Goal: Task Accomplishment & Management: Complete application form

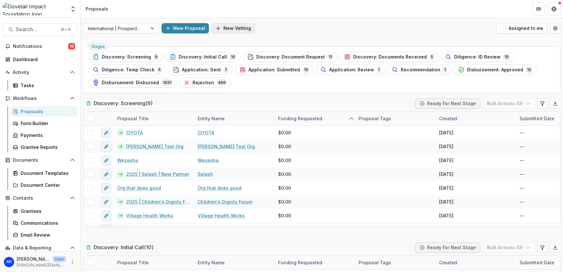
click at [240, 30] on button "New Vetting" at bounding box center [233, 28] width 44 height 10
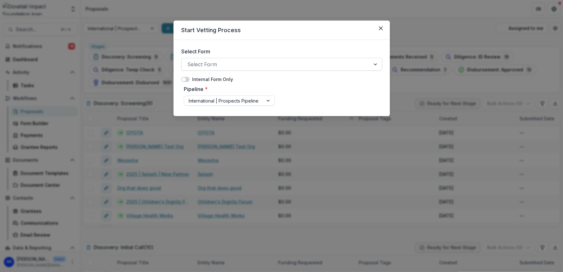
click at [290, 63] on div at bounding box center [275, 64] width 177 height 9
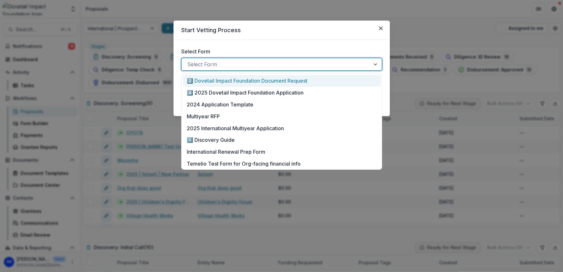
click at [290, 64] on div at bounding box center [275, 64] width 177 height 9
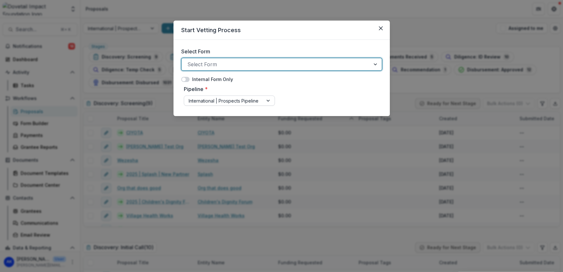
click at [253, 105] on div "International | Prospects Pipeline" at bounding box center [223, 100] width 79 height 9
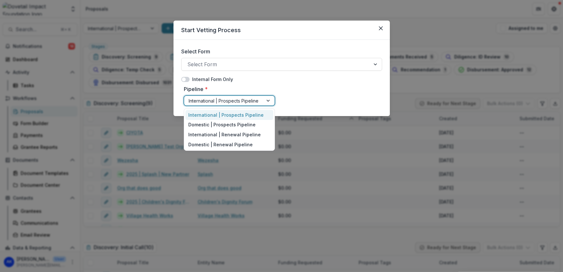
click at [296, 94] on div "Pipeline * International | Prospects Pipeline selected, 1 of 4. 4 results avail…" at bounding box center [281, 96] width 201 height 26
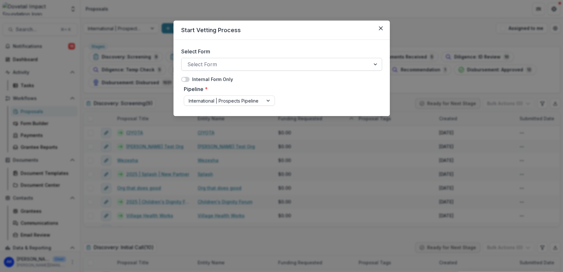
click at [285, 61] on div at bounding box center [275, 64] width 177 height 9
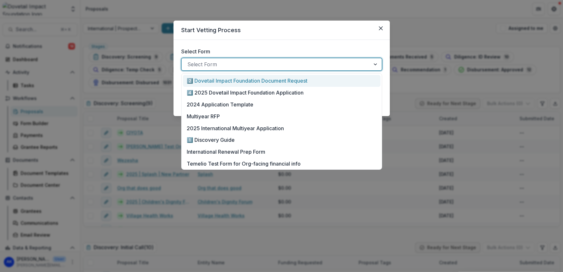
click at [285, 60] on div at bounding box center [275, 64] width 177 height 9
click at [314, 65] on div at bounding box center [275, 64] width 177 height 9
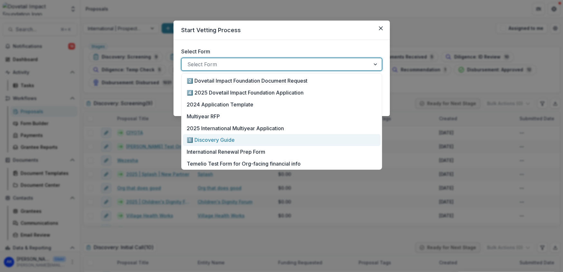
click at [296, 143] on div "1️⃣ Discovery Guide" at bounding box center [281, 140] width 189 height 8
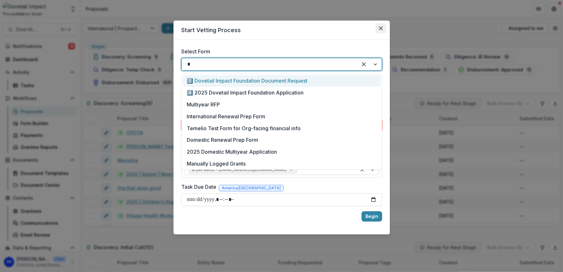
type input "*"
click at [384, 29] on button "Close" at bounding box center [381, 28] width 10 height 10
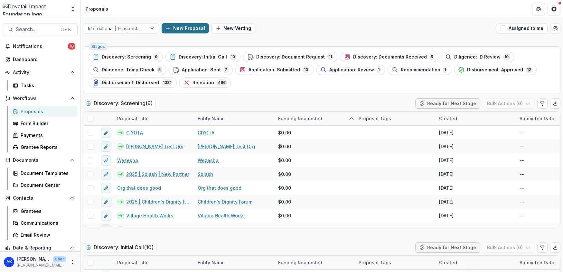
click at [192, 30] on button "New Proposal" at bounding box center [185, 28] width 47 height 10
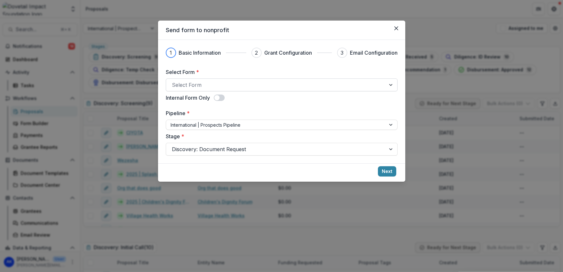
click at [241, 88] on div at bounding box center [276, 84] width 208 height 9
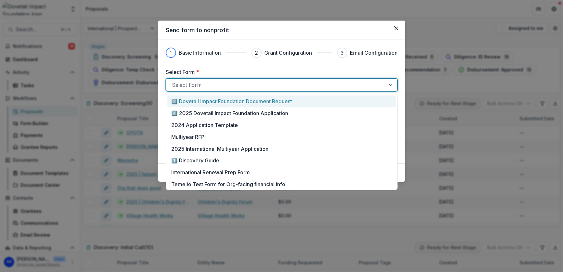
click at [240, 74] on label "Select Form *" at bounding box center [280, 72] width 228 height 8
click at [173, 81] on input "Select Form *" at bounding box center [173, 85] width 2 height 8
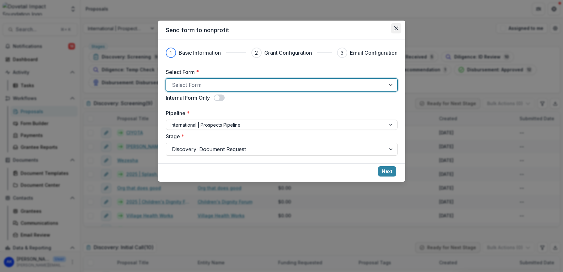
click at [395, 32] on button "Close" at bounding box center [396, 28] width 10 height 10
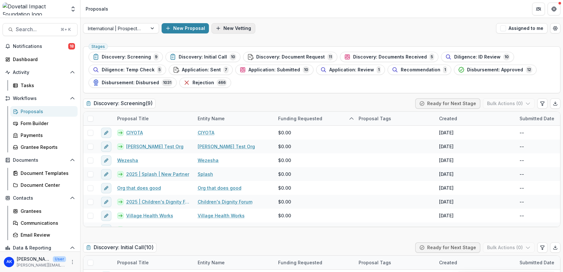
click at [238, 29] on button "New Vetting" at bounding box center [233, 28] width 44 height 10
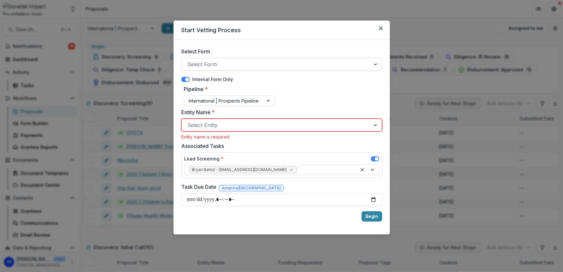
click at [274, 62] on div at bounding box center [275, 64] width 177 height 9
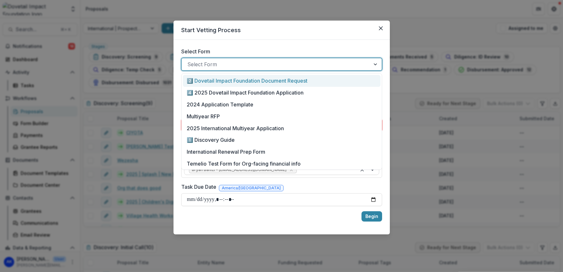
click at [283, 50] on label "Select Form" at bounding box center [279, 52] width 197 height 8
click at [189, 61] on input "Select Form" at bounding box center [188, 65] width 2 height 8
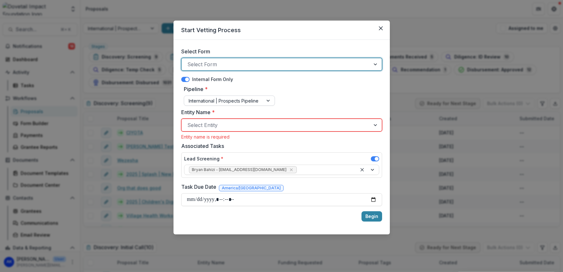
click at [272, 100] on div at bounding box center [269, 101] width 12 height 10
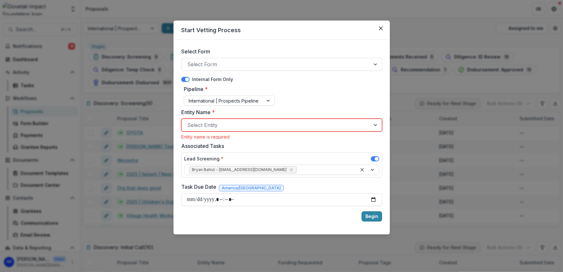
click at [313, 98] on div "Pipeline * International | Prospects Pipeline" at bounding box center [281, 96] width 201 height 26
click at [379, 24] on button "Close" at bounding box center [381, 28] width 10 height 10
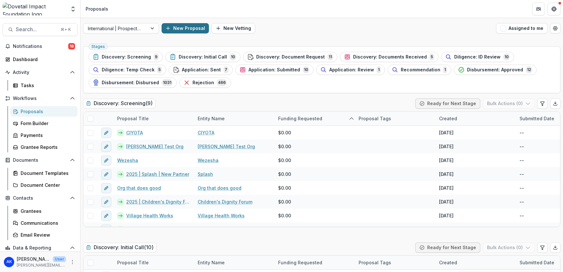
click at [200, 29] on button "New Proposal" at bounding box center [185, 28] width 47 height 10
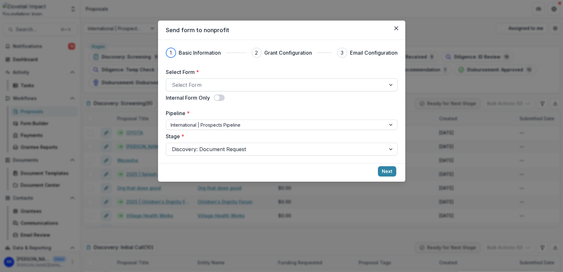
click at [281, 87] on div at bounding box center [276, 84] width 208 height 9
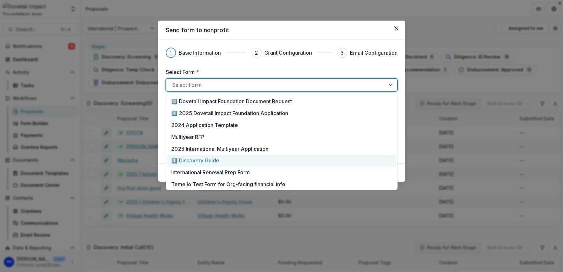
click at [259, 162] on div "1️⃣ Discovery Guide" at bounding box center [281, 161] width 220 height 8
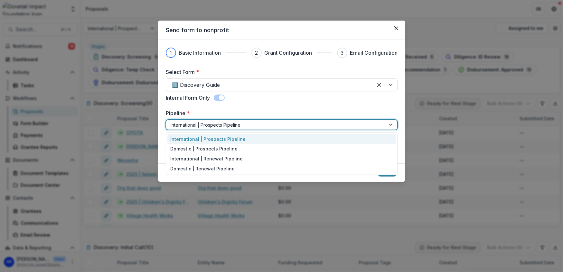
click at [226, 125] on div at bounding box center [276, 125] width 211 height 8
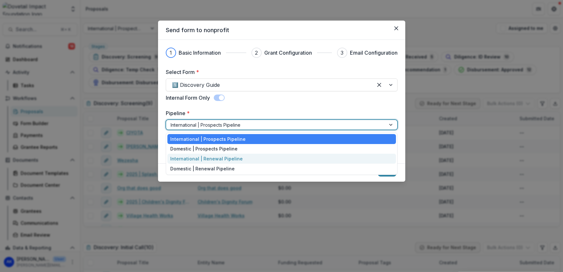
click at [229, 162] on div "International | Renewal Pipeline" at bounding box center [281, 159] width 229 height 10
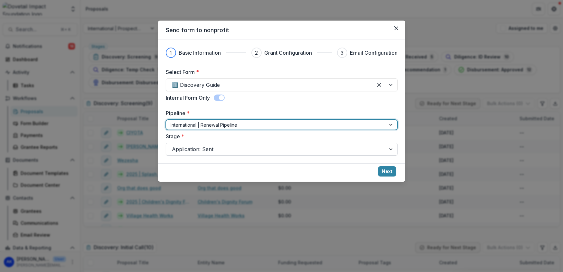
click at [201, 152] on div at bounding box center [276, 149] width 208 height 9
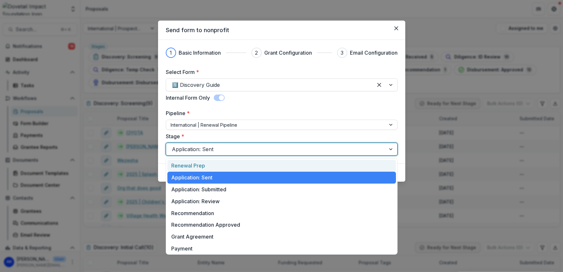
click at [236, 162] on div "Renewal Prep" at bounding box center [281, 166] width 229 height 12
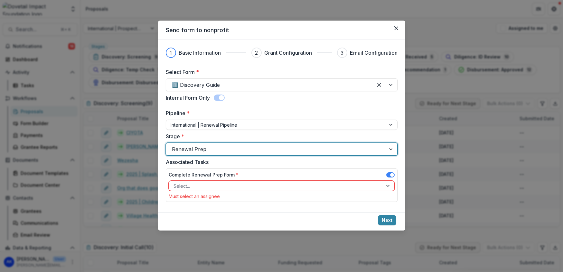
click at [239, 186] on div at bounding box center [275, 186] width 205 height 8
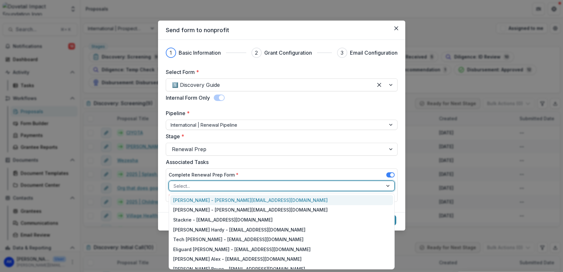
click at [278, 200] on div "[PERSON_NAME] - [PERSON_NAME][EMAIL_ADDRESS][DOMAIN_NAME]" at bounding box center [281, 200] width 223 height 10
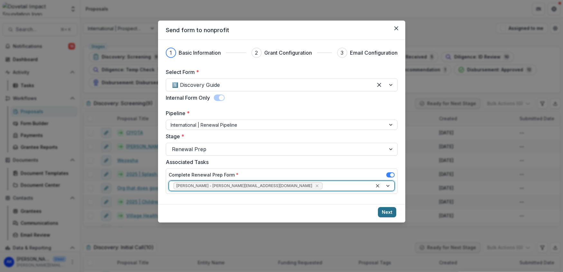
click at [386, 213] on button "Next" at bounding box center [387, 212] width 18 height 10
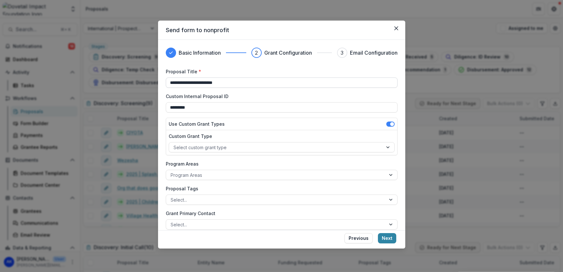
drag, startPoint x: 186, startPoint y: 83, endPoint x: 253, endPoint y: 84, distance: 67.0
click at [253, 84] on input "**********" at bounding box center [282, 83] width 232 height 10
type input "**********"
click at [369, 148] on div at bounding box center [275, 148] width 205 height 8
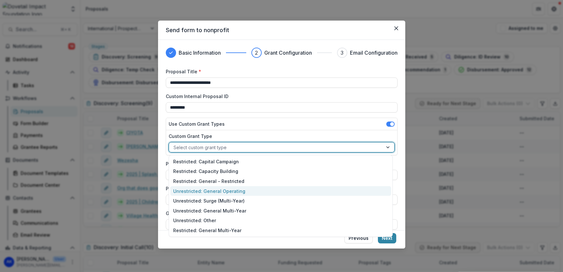
click at [352, 190] on div "Unrestricted: General Operating" at bounding box center [280, 191] width 221 height 10
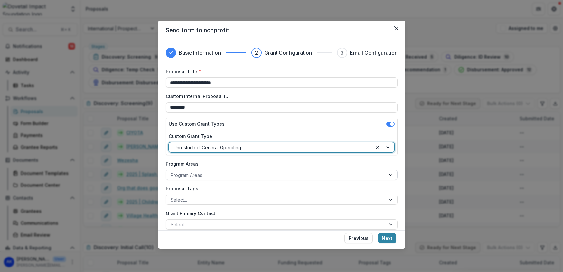
click at [263, 175] on div at bounding box center [276, 175] width 211 height 8
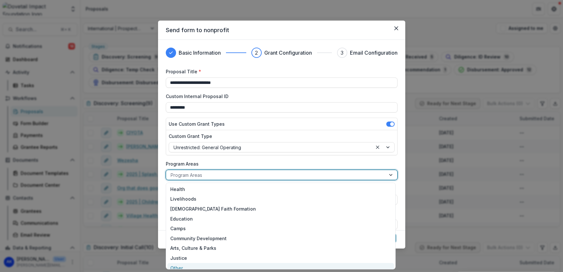
click at [287, 270] on div "**********" at bounding box center [281, 136] width 563 height 272
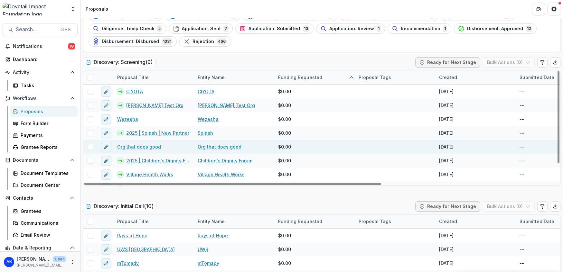
click at [153, 149] on link "Org that does good" at bounding box center [139, 147] width 44 height 7
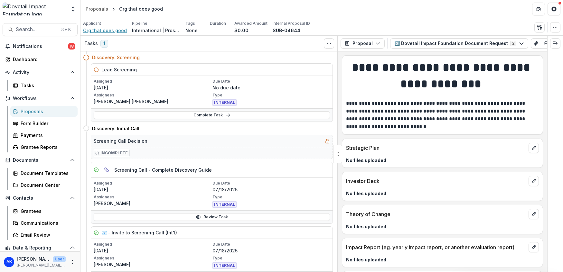
click at [112, 31] on span "Org that does good" at bounding box center [105, 30] width 44 height 7
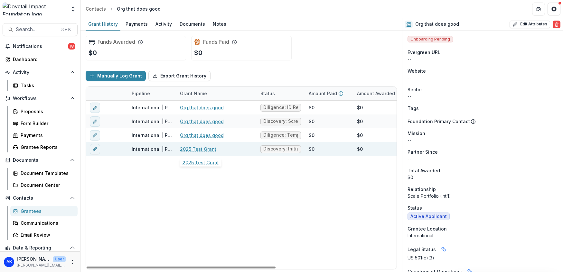
click at [201, 149] on link "2025 Test Grant" at bounding box center [198, 149] width 36 height 7
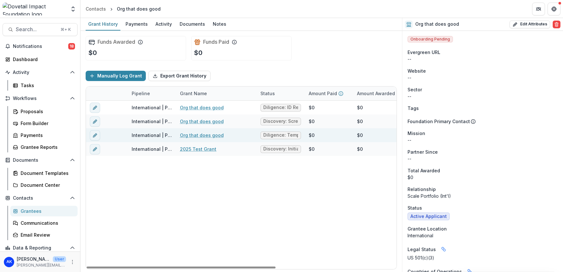
click at [278, 136] on span "Diligence: Temp Check" at bounding box center [280, 135] width 35 height 5
click at [212, 136] on link "Org that does good" at bounding box center [202, 135] width 44 height 7
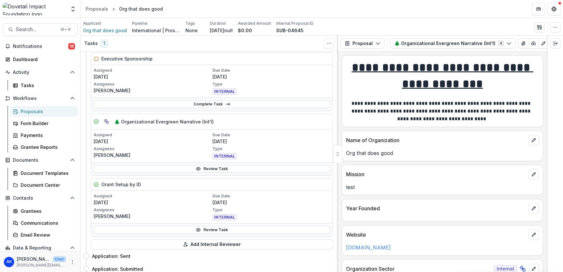
scroll to position [52, 0]
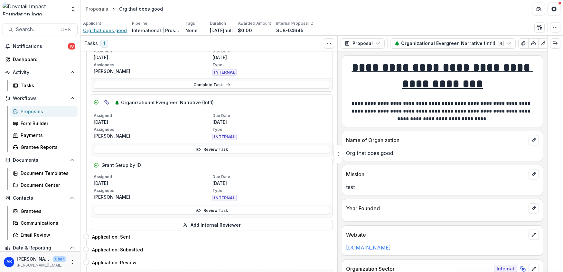
click at [98, 28] on span "Org that does good" at bounding box center [105, 30] width 44 height 7
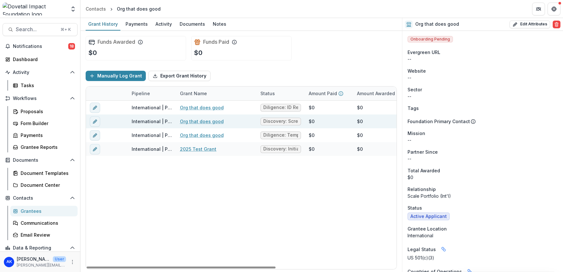
click at [194, 119] on link "Org that does good" at bounding box center [202, 121] width 44 height 7
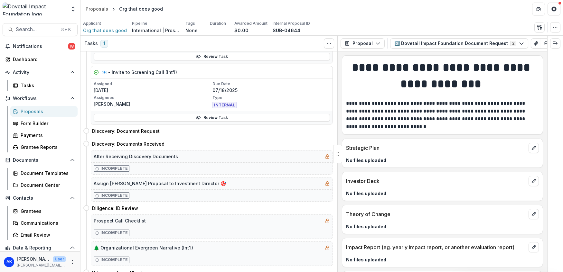
scroll to position [55, 0]
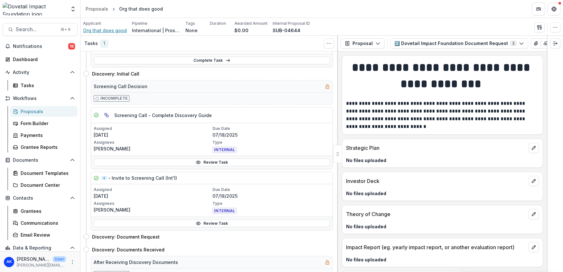
click at [92, 33] on span "Org that does good" at bounding box center [105, 30] width 44 height 7
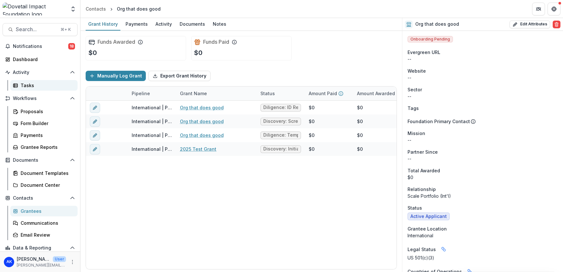
click at [38, 86] on div "Tasks" at bounding box center [47, 85] width 52 height 7
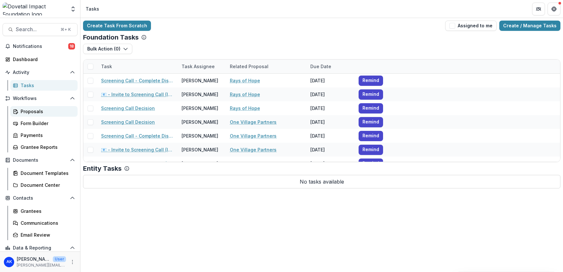
click at [38, 110] on div "Proposals" at bounding box center [47, 111] width 52 height 7
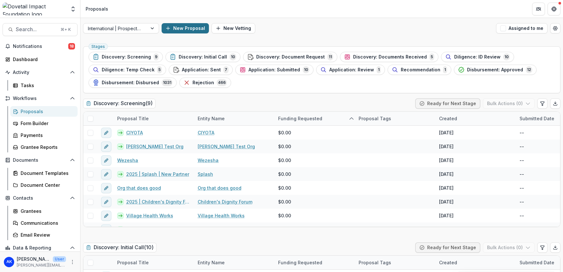
click at [171, 30] on icon "button" at bounding box center [167, 28] width 5 height 5
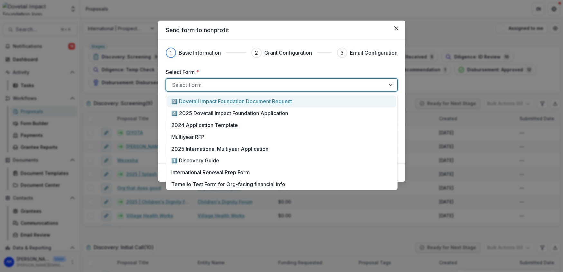
click at [206, 88] on div at bounding box center [276, 84] width 208 height 9
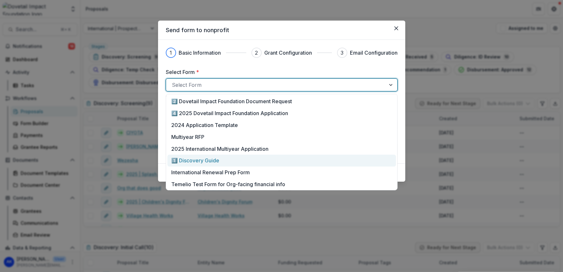
click at [214, 155] on div "1️⃣ Discovery Guide" at bounding box center [281, 161] width 229 height 12
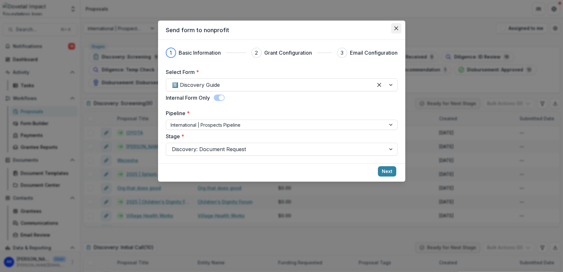
click at [398, 25] on button "Close" at bounding box center [396, 28] width 10 height 10
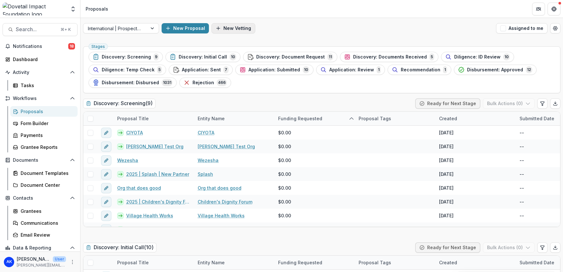
click at [241, 28] on button "New Vetting" at bounding box center [233, 28] width 44 height 10
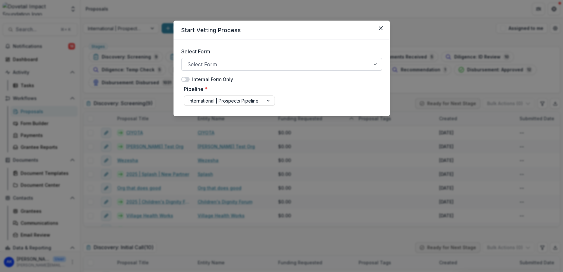
click at [225, 64] on div at bounding box center [275, 64] width 177 height 9
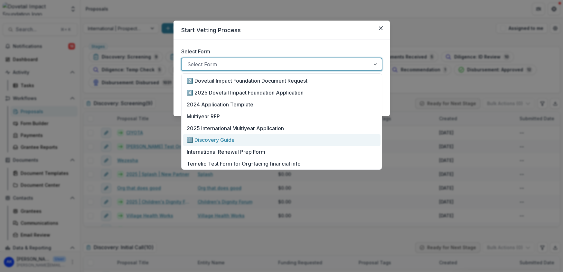
click at [235, 136] on div "1️⃣ Discovery Guide" at bounding box center [281, 140] width 189 height 8
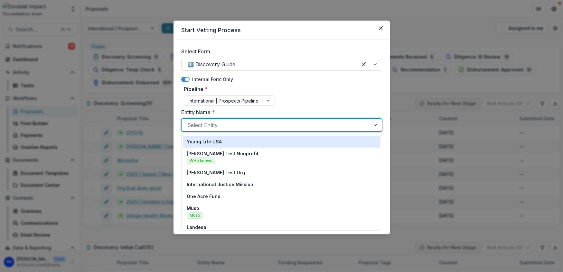
click at [225, 126] on div at bounding box center [275, 125] width 177 height 9
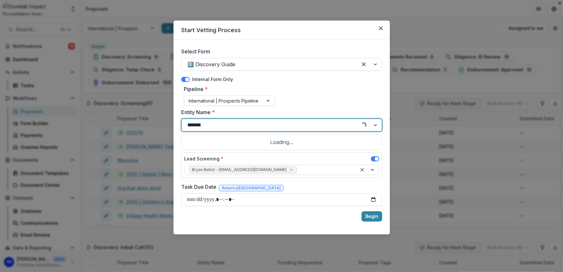
type input "********"
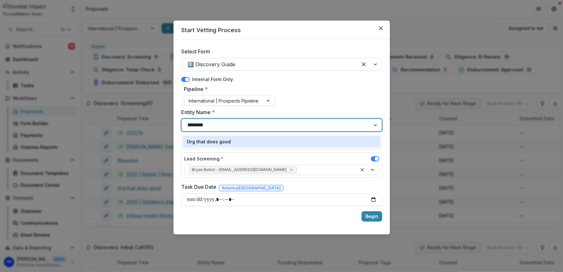
click at [224, 141] on p "Org that does good" at bounding box center [209, 141] width 44 height 7
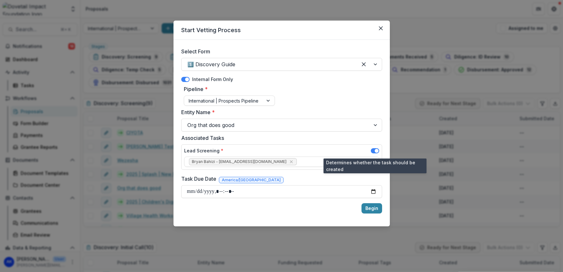
click at [376, 152] on span at bounding box center [377, 151] width 4 height 4
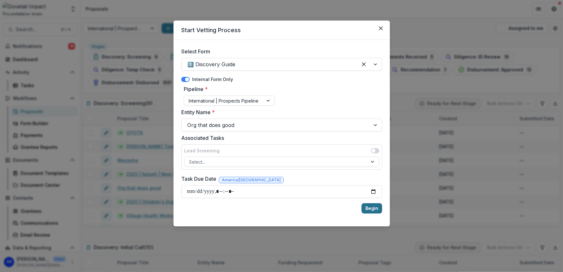
click at [373, 210] on button "Begin" at bounding box center [371, 208] width 21 height 10
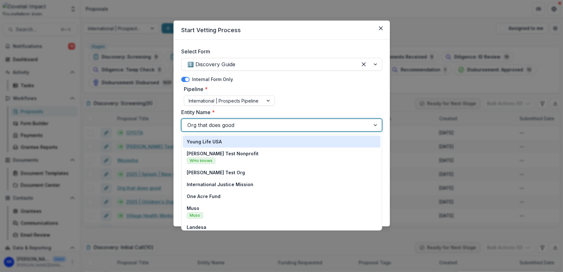
click at [279, 121] on div at bounding box center [275, 125] width 177 height 9
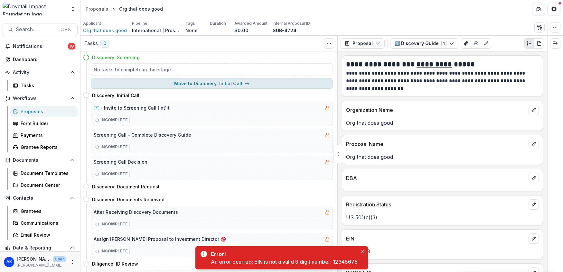
click at [206, 83] on button "Move to Discovery: Initial Call" at bounding box center [212, 84] width 242 height 10
select select "**********"
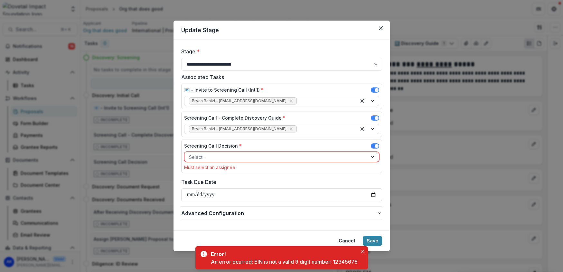
click at [228, 159] on div at bounding box center [276, 157] width 174 height 8
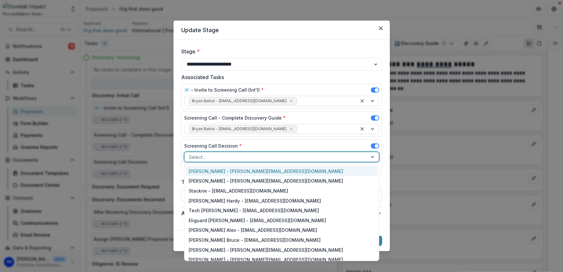
click at [230, 171] on div "[PERSON_NAME] - [PERSON_NAME][EMAIL_ADDRESS][DOMAIN_NAME]" at bounding box center [282, 171] width 192 height 10
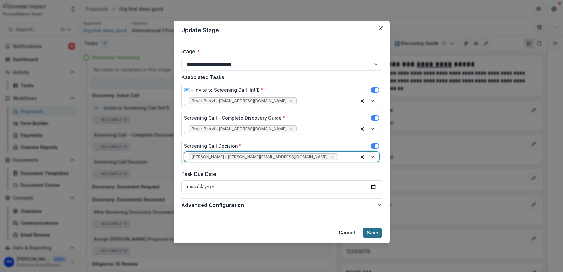
click at [370, 234] on button "Save" at bounding box center [372, 233] width 19 height 10
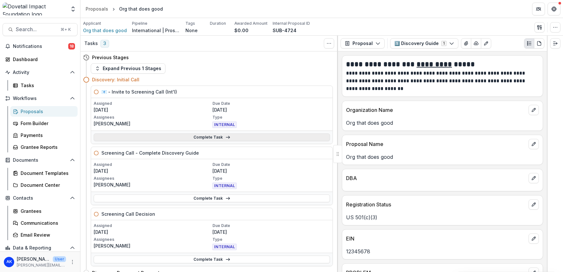
click at [216, 138] on link "Complete Task" at bounding box center [212, 138] width 236 height 8
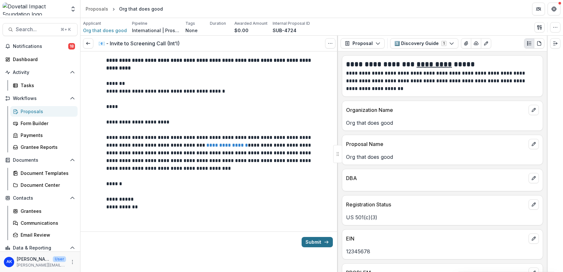
click at [312, 244] on button "Submit" at bounding box center [317, 242] width 31 height 10
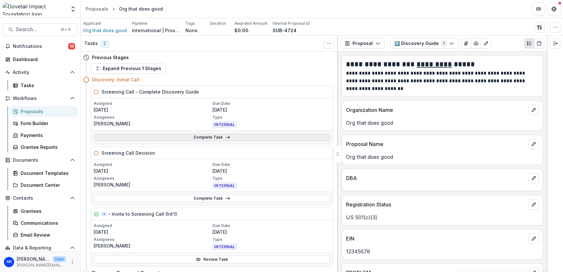
click at [201, 137] on link "Complete Task" at bounding box center [212, 138] width 236 height 8
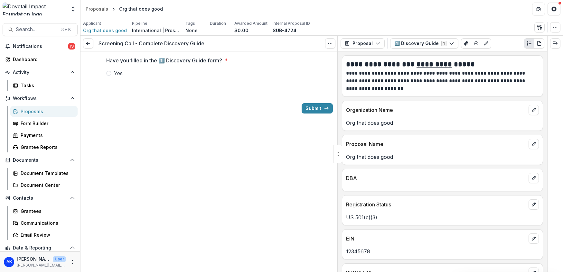
click at [114, 72] on span "Yes" at bounding box center [118, 74] width 9 height 8
click at [316, 112] on button "Submit" at bounding box center [317, 108] width 31 height 10
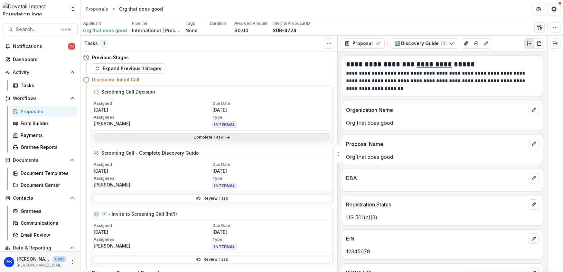
click at [204, 138] on link "Complete Task" at bounding box center [212, 138] width 236 height 8
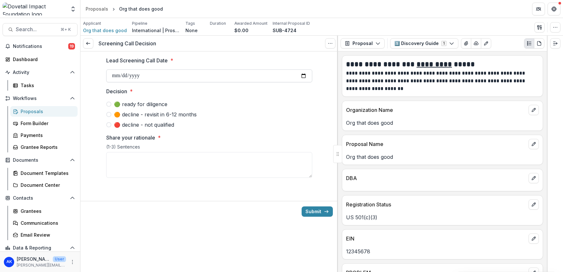
click at [150, 79] on input "Lead Screening Call Date *" at bounding box center [209, 76] width 206 height 13
click at [302, 75] on input "Lead Screening Call Date *" at bounding box center [209, 76] width 206 height 13
type input "**********"
click at [108, 105] on span at bounding box center [108, 104] width 5 height 5
click at [253, 167] on textarea "Share your rationale *" at bounding box center [209, 165] width 206 height 26
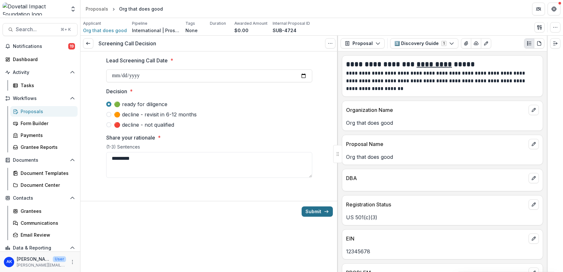
type textarea "*********"
click at [327, 210] on icon "submit" at bounding box center [326, 211] width 5 height 5
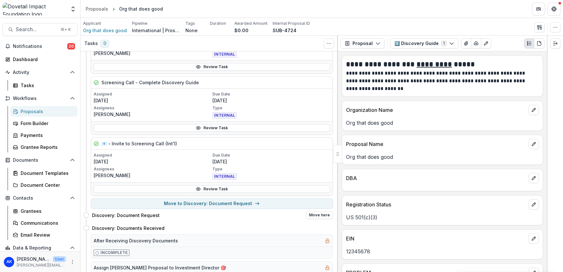
scroll to position [73, 0]
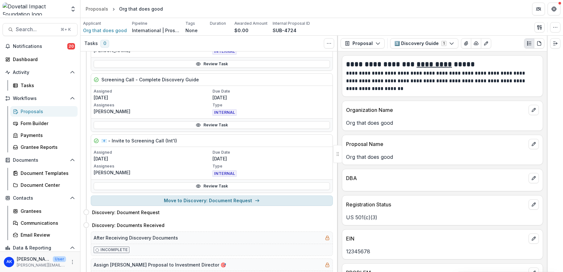
click at [199, 203] on button "Move to Discovery: Document Request" at bounding box center [212, 201] width 242 height 10
select select "**********"
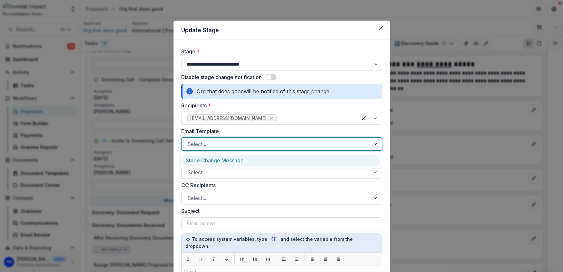
click at [280, 140] on div at bounding box center [275, 144] width 177 height 9
click at [267, 163] on div "Stage Change Message" at bounding box center [281, 161] width 198 height 12
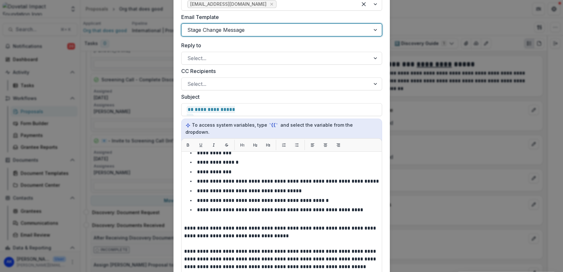
scroll to position [296, 0]
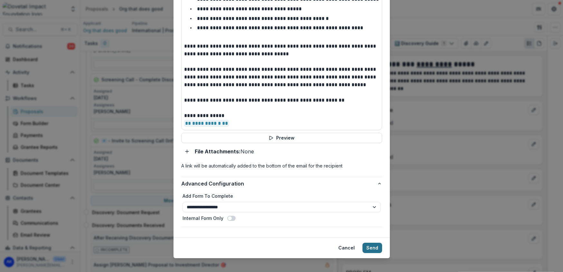
click at [375, 243] on button "Send" at bounding box center [372, 248] width 20 height 10
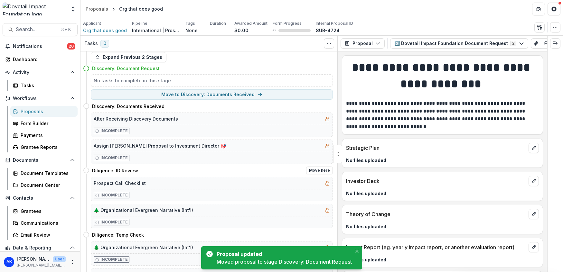
scroll to position [12, 0]
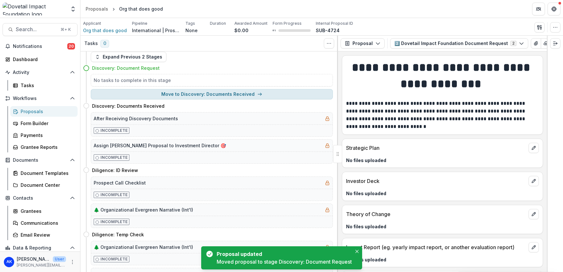
click at [174, 97] on button "Move to Discovery: Documents Received" at bounding box center [212, 94] width 242 height 10
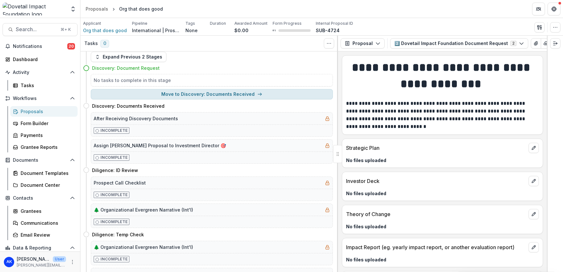
select select "**********"
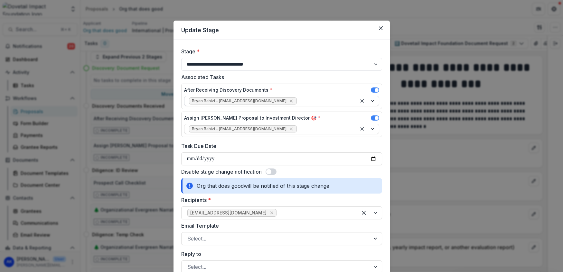
click at [289, 101] on icon "Remove Bryan Bahizi - bryan@dovetailimpact.org" at bounding box center [291, 100] width 5 height 5
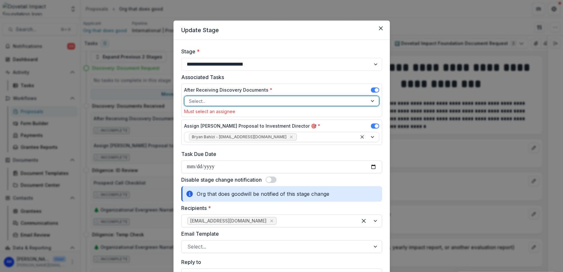
click at [227, 103] on div at bounding box center [276, 101] width 174 height 8
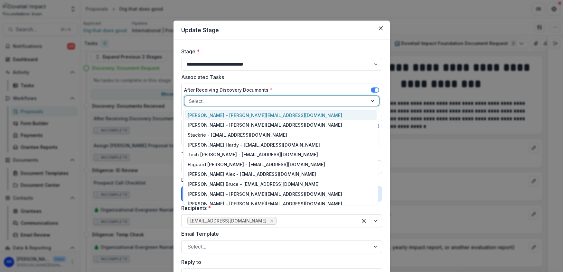
click at [227, 113] on div "[PERSON_NAME] - [PERSON_NAME][EMAIL_ADDRESS][DOMAIN_NAME]" at bounding box center [281, 115] width 192 height 10
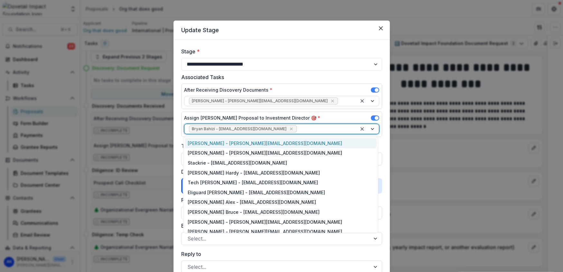
click at [240, 132] on span "Bryan Bahizi - [EMAIL_ADDRESS][DOMAIN_NAME]" at bounding box center [243, 129] width 108 height 7
click at [289, 127] on icon "Remove Bryan Bahizi - bryan@dovetailimpact.org" at bounding box center [291, 128] width 5 height 5
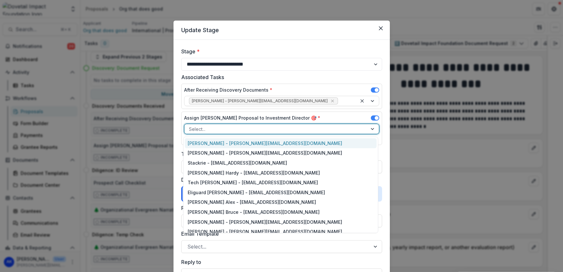
click at [235, 143] on div "[PERSON_NAME] - [PERSON_NAME][EMAIL_ADDRESS][DOMAIN_NAME]" at bounding box center [281, 143] width 192 height 10
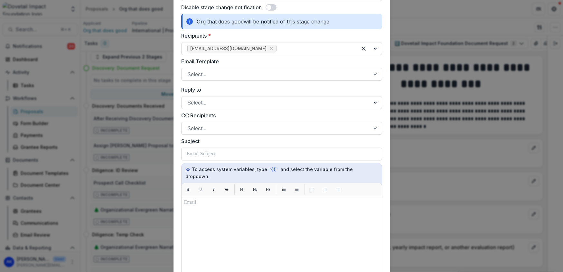
scroll to position [92, 0]
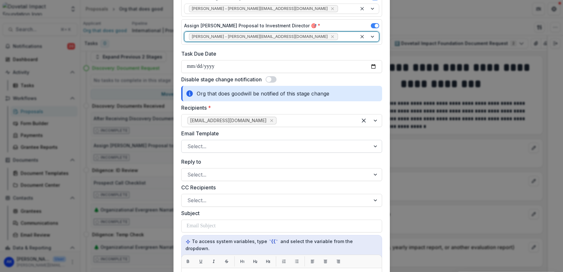
click at [227, 147] on div at bounding box center [275, 146] width 177 height 9
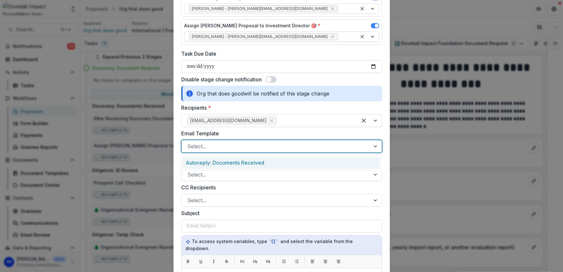
click at [233, 164] on div "Autoreply: Documents Received" at bounding box center [281, 163] width 198 height 12
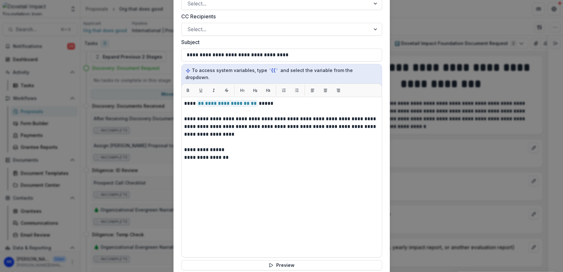
scroll to position [354, 0]
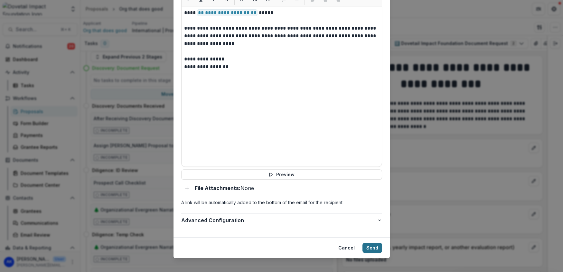
click at [378, 243] on button "Send" at bounding box center [372, 248] width 20 height 10
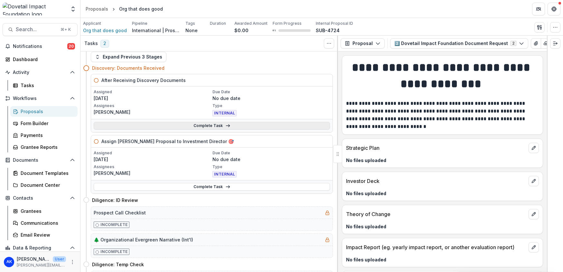
click at [193, 125] on link "Complete Task" at bounding box center [212, 126] width 236 height 8
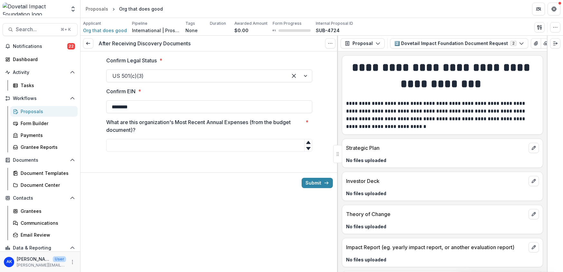
click at [222, 152] on div "Confirm Legal Status * US 501(c)(3) Confirm EIN * ******** What are this organi…" at bounding box center [209, 106] width 206 height 111
click at [221, 147] on input "What are this organization's Most Recent Annual Expenses (from the budget docum…" at bounding box center [209, 145] width 206 height 13
type input "**"
click at [316, 182] on button "Submit" at bounding box center [317, 183] width 31 height 10
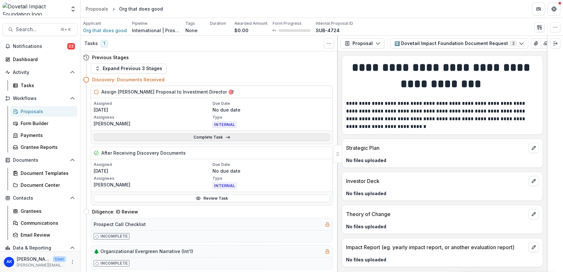
click at [203, 137] on link "Complete Task" at bounding box center [212, 138] width 236 height 8
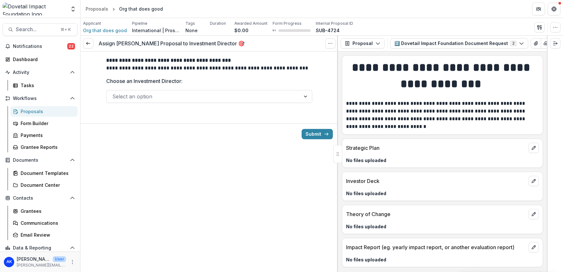
click at [175, 97] on div at bounding box center [203, 96] width 182 height 9
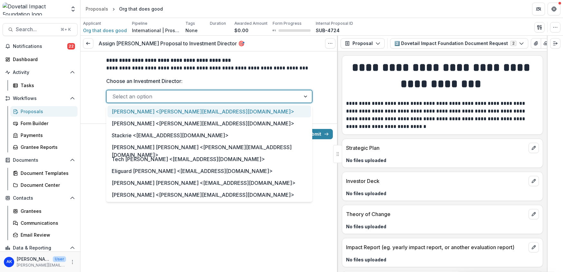
click at [175, 109] on div "[PERSON_NAME] <[PERSON_NAME][EMAIL_ADDRESS][DOMAIN_NAME]>" at bounding box center [209, 112] width 203 height 12
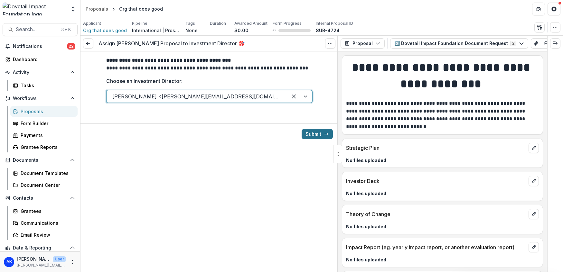
click at [316, 132] on button "Submit" at bounding box center [317, 134] width 31 height 10
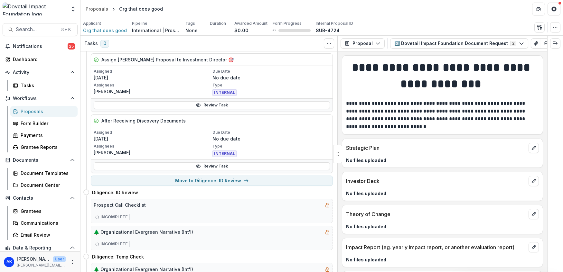
scroll to position [33, 0]
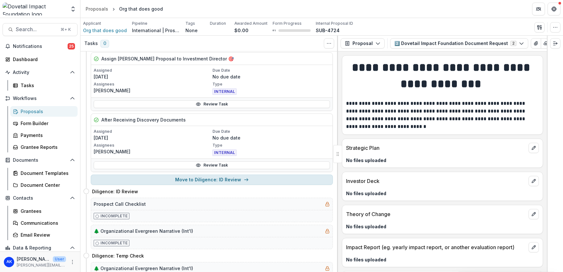
click at [191, 178] on button "Move to Diligence: ID Review" at bounding box center [212, 180] width 242 height 10
select select "**********"
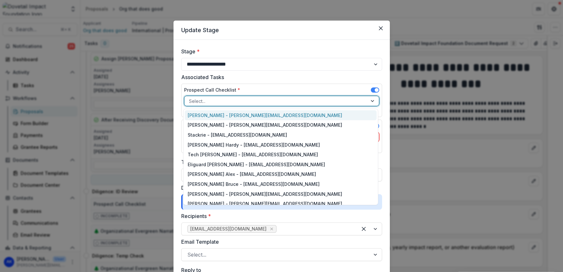
click at [244, 100] on div at bounding box center [276, 101] width 174 height 8
click at [241, 112] on div "[PERSON_NAME] - [PERSON_NAME][EMAIL_ADDRESS][DOMAIN_NAME]" at bounding box center [281, 115] width 192 height 10
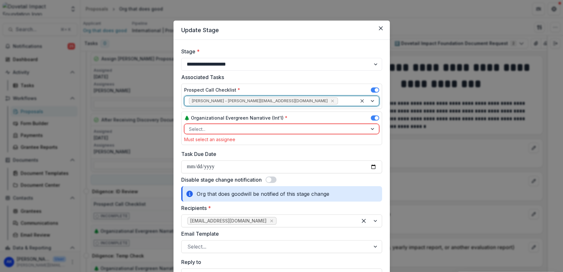
click at [234, 131] on div at bounding box center [276, 129] width 174 height 8
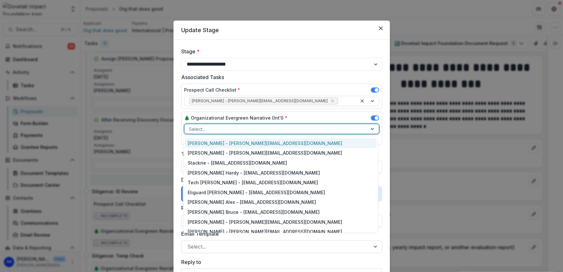
click at [231, 145] on div "[PERSON_NAME] - [PERSON_NAME][EMAIL_ADDRESS][DOMAIN_NAME]" at bounding box center [281, 143] width 192 height 10
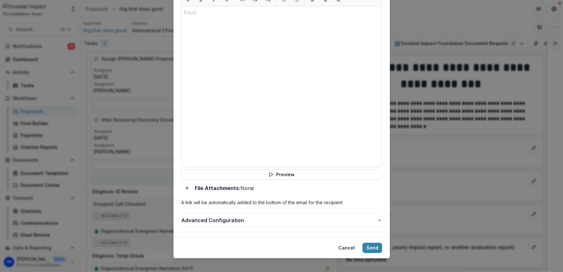
scroll to position [129, 0]
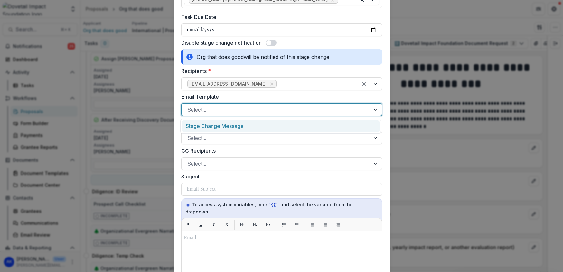
click at [207, 106] on div at bounding box center [275, 109] width 177 height 9
click at [216, 128] on div "Stage Change Message" at bounding box center [281, 126] width 198 height 12
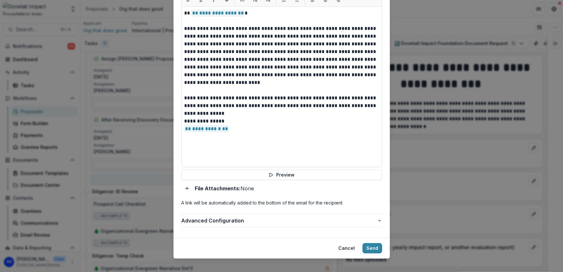
scroll to position [354, 0]
click at [376, 243] on button "Send" at bounding box center [372, 248] width 20 height 10
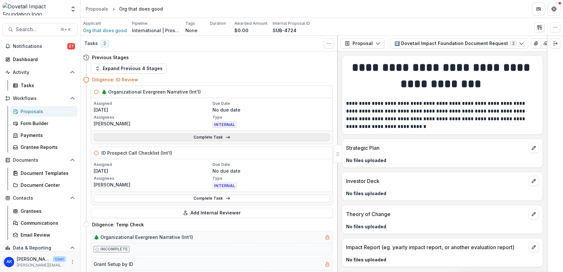
click at [182, 138] on link "Complete Task" at bounding box center [212, 138] width 236 height 8
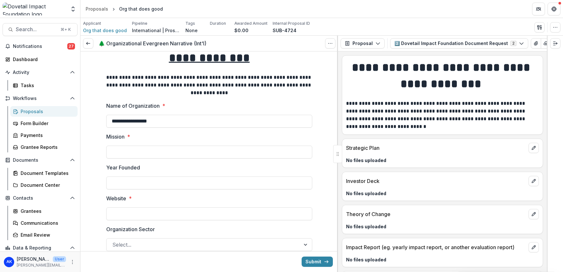
scroll to position [25, 0]
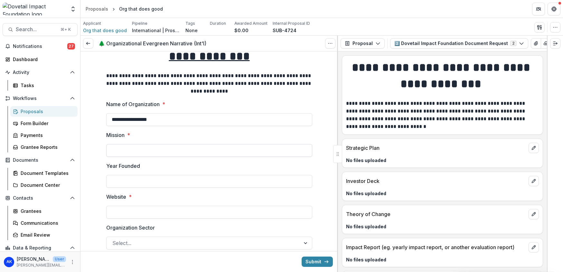
click at [175, 150] on input "Mission *" at bounding box center [209, 150] width 206 height 13
type input "*******"
click at [177, 209] on input "Website *" at bounding box center [209, 212] width 206 height 13
type input "********"
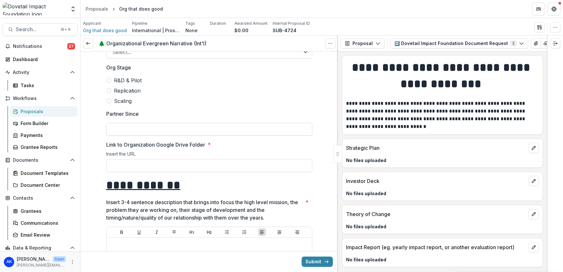
scroll to position [271, 0]
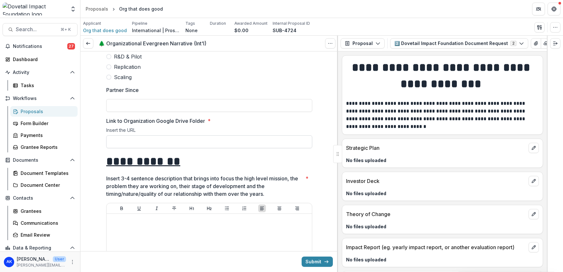
click at [191, 143] on input "Link to Organization Google Drive Folder *" at bounding box center [209, 142] width 206 height 13
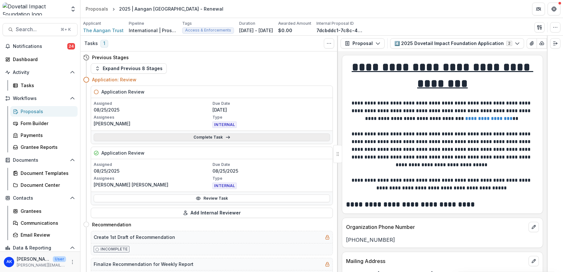
click at [215, 136] on link "Complete Task" at bounding box center [212, 138] width 236 height 8
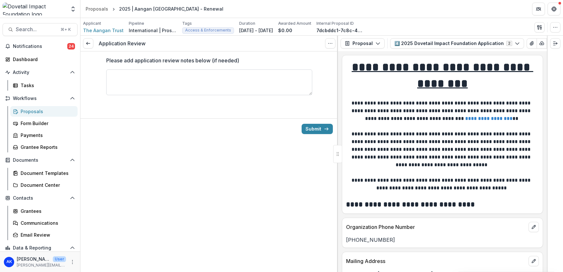
click at [193, 79] on textarea "Please add application review notes below (if needed)" at bounding box center [209, 83] width 206 height 26
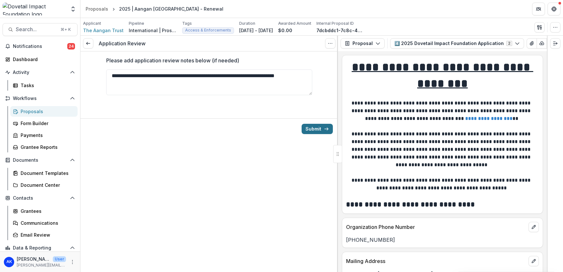
type textarea "**********"
click at [308, 129] on button "Submit" at bounding box center [317, 129] width 31 height 10
